Goal: Go to known website: Access a specific website the user already knows

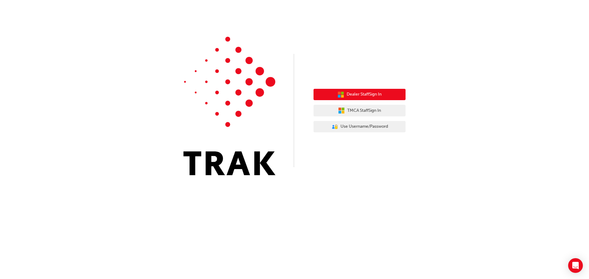
click at [368, 94] on span "Dealer Staff Sign In" at bounding box center [363, 94] width 35 height 7
